Goal: Find specific page/section: Find specific page/section

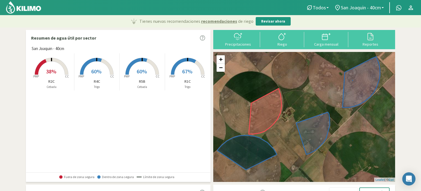
click at [52, 81] on p "R2C" at bounding box center [51, 82] width 45 height 6
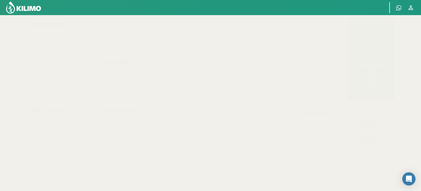
select select "1: Object"
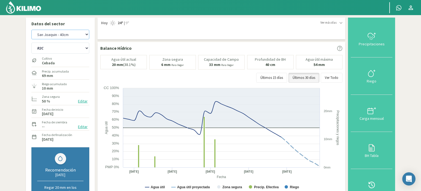
click at [61, 31] on select "San [PERSON_NAME] San [PERSON_NAME] - 40cm" at bounding box center [60, 35] width 58 height 10
click at [35, 7] on img at bounding box center [24, 7] width 36 height 13
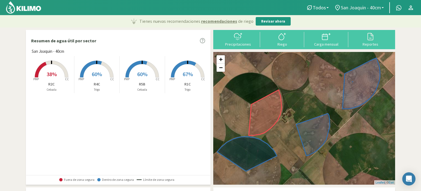
click at [369, 7] on span "San Joaquin - 40cm" at bounding box center [361, 8] width 40 height 6
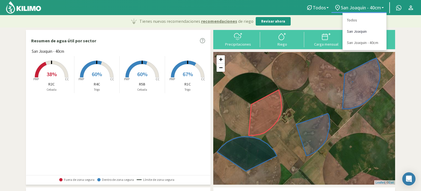
click at [356, 31] on link "San Joaquin" at bounding box center [365, 31] width 44 height 11
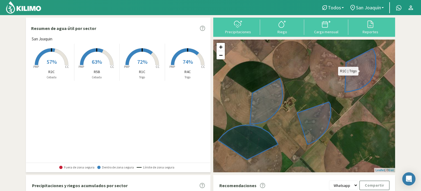
click at [357, 82] on icon at bounding box center [360, 71] width 31 height 44
click at [141, 57] on rect at bounding box center [142, 66] width 44 height 44
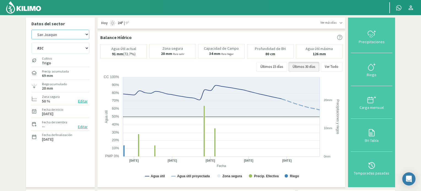
click at [66, 31] on select "San [PERSON_NAME] San [PERSON_NAME] - 40cm" at bounding box center [60, 35] width 58 height 10
click at [31, 30] on select "San [PERSON_NAME] San [PERSON_NAME] - 40cm" at bounding box center [60, 35] width 58 height 10
select select "3: Object"
select select "4: Object"
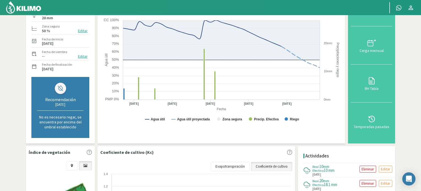
scroll to position [55, 0]
